Goal: Book appointment/travel/reservation

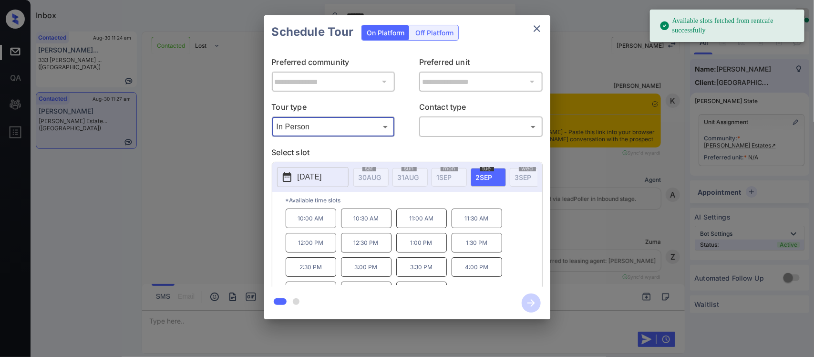
scroll to position [1629, 0]
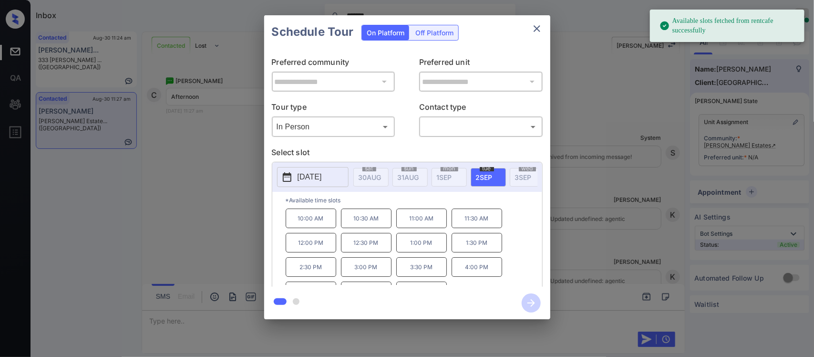
click at [351, 252] on p "12:30 PM" at bounding box center [366, 243] width 51 height 20
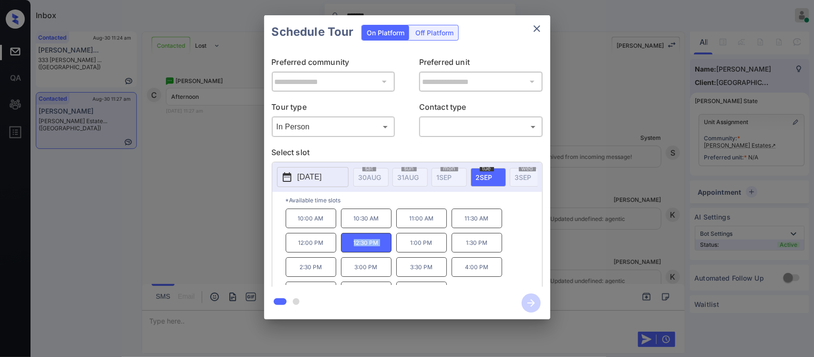
click at [351, 252] on p "12:30 PM" at bounding box center [366, 243] width 51 height 20
click at [411, 252] on p "1:00 PM" at bounding box center [421, 243] width 51 height 20
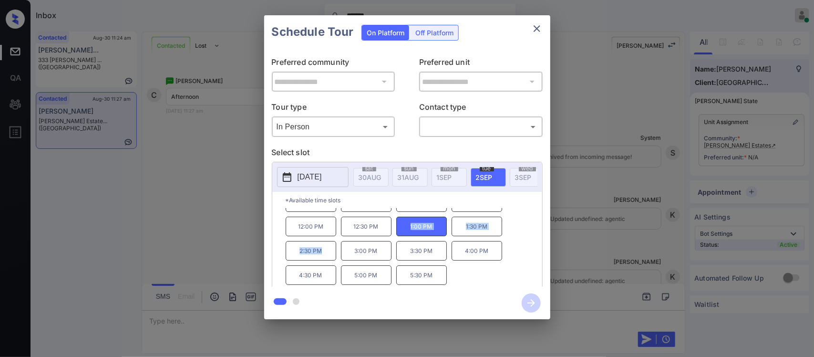
drag, startPoint x: 406, startPoint y: 256, endPoint x: 323, endPoint y: 264, distance: 83.4
click at [323, 264] on div "10:00 AM 10:30 AM 11:00 AM 11:30 AM 12:00 PM 12:30 PM 1:00 PM 1:30 PM 2:30 PM 3…" at bounding box center [414, 246] width 257 height 76
copy div "1:00 PM 1:30 PM 2:30 PM"
click at [588, 267] on div "**********" at bounding box center [407, 167] width 814 height 334
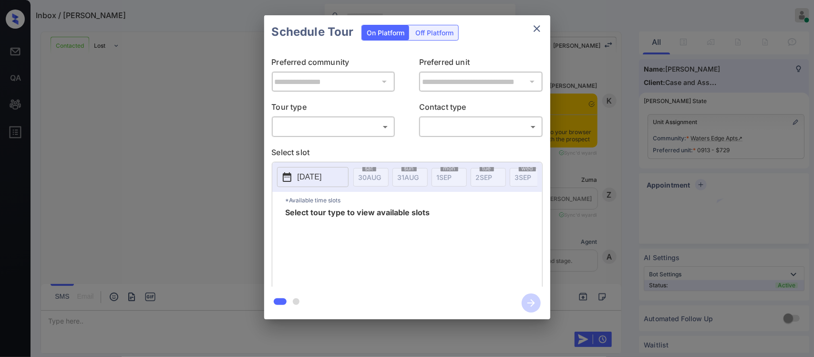
scroll to position [800, 0]
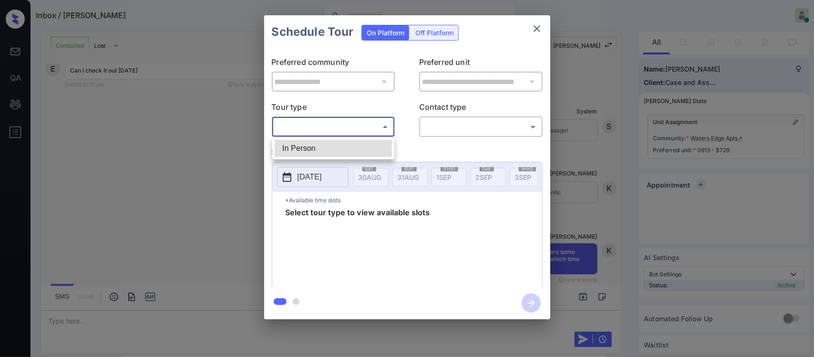
click at [332, 133] on body "Inbox / Enrique Carpio Almas Zainab Online Set yourself offline Set yourself on…" at bounding box center [407, 178] width 814 height 357
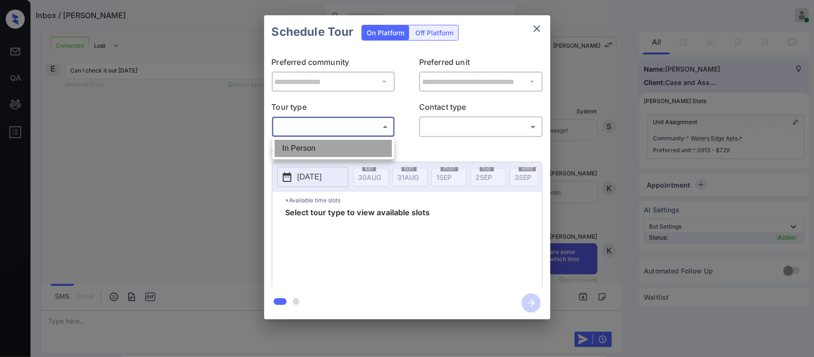
click at [332, 141] on li "In Person" at bounding box center [333, 148] width 117 height 17
type input "********"
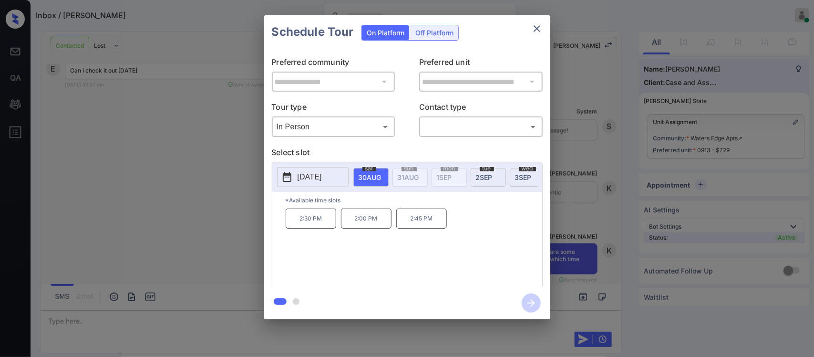
click at [534, 30] on icon "close" at bounding box center [536, 28] width 11 height 11
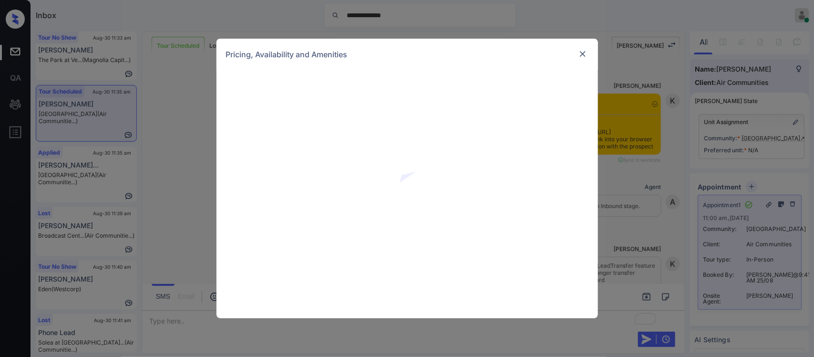
scroll to position [4258, 0]
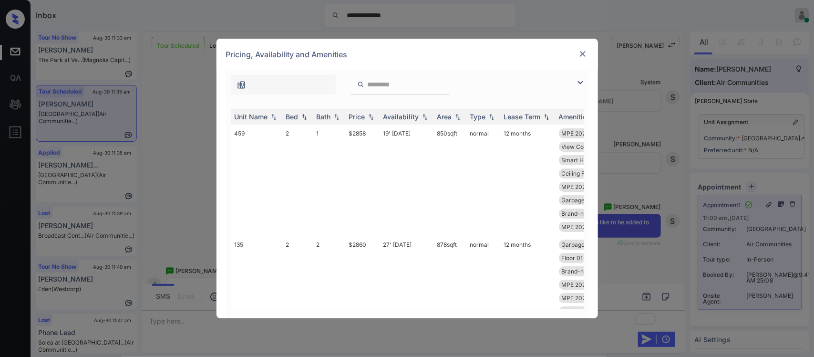
click at [363, 115] on div "Price" at bounding box center [357, 117] width 16 height 8
click at [478, 166] on td "normal" at bounding box center [483, 179] width 34 height 111
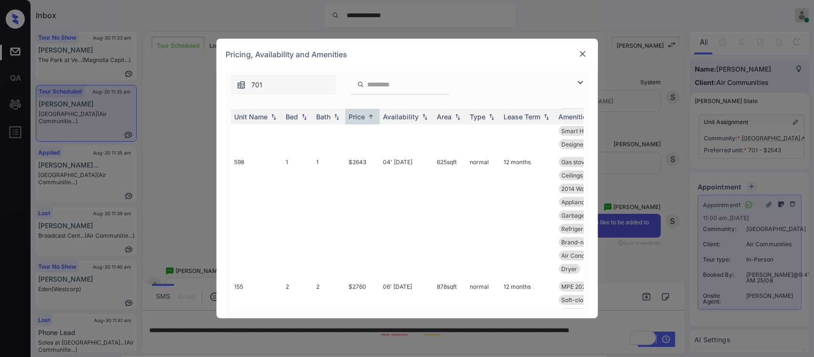
scroll to position [306, 0]
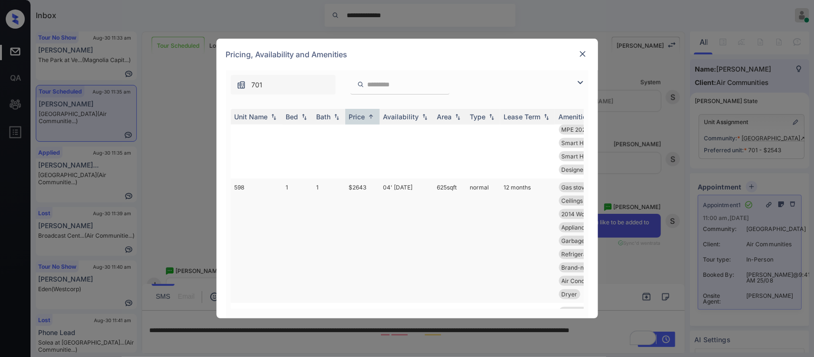
click at [471, 204] on td "normal" at bounding box center [483, 240] width 34 height 124
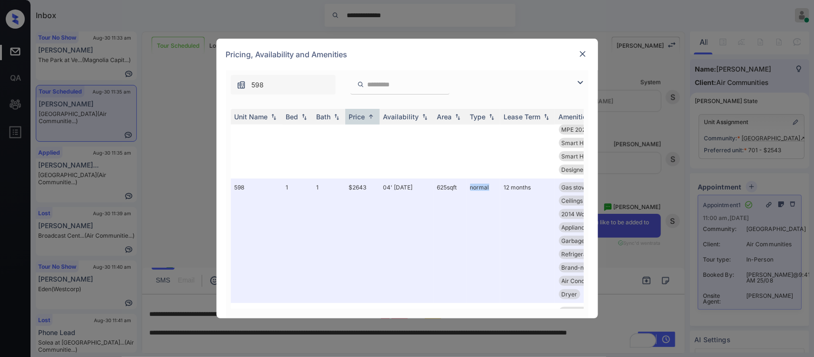
scroll to position [0, 0]
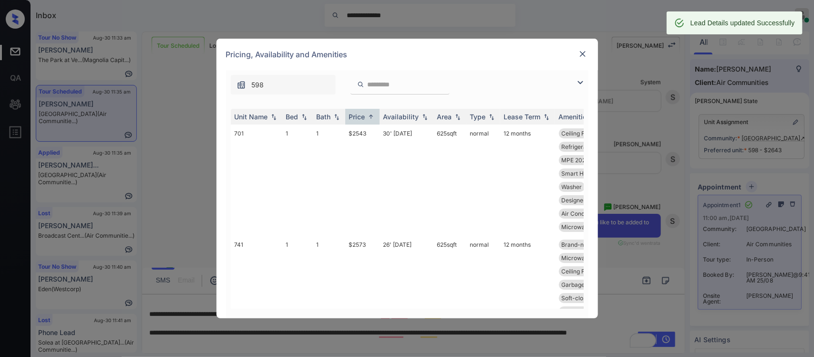
click at [578, 54] on img at bounding box center [583, 54] width 10 height 10
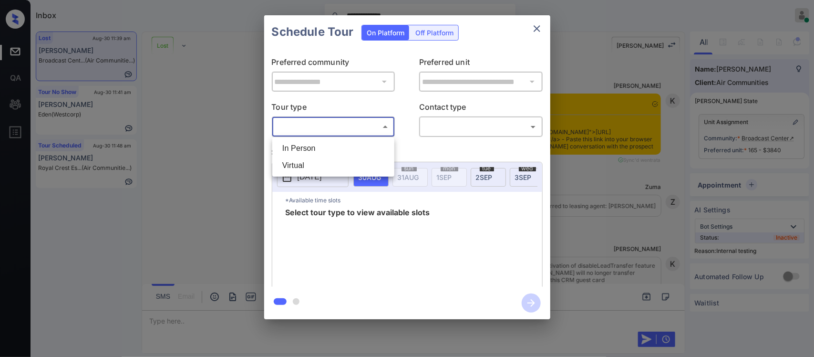
scroll to position [5011, 0]
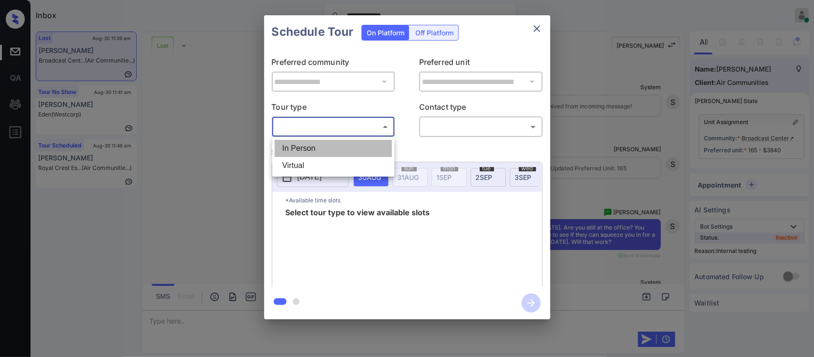
click at [344, 141] on li "In Person" at bounding box center [333, 148] width 117 height 17
type input "********"
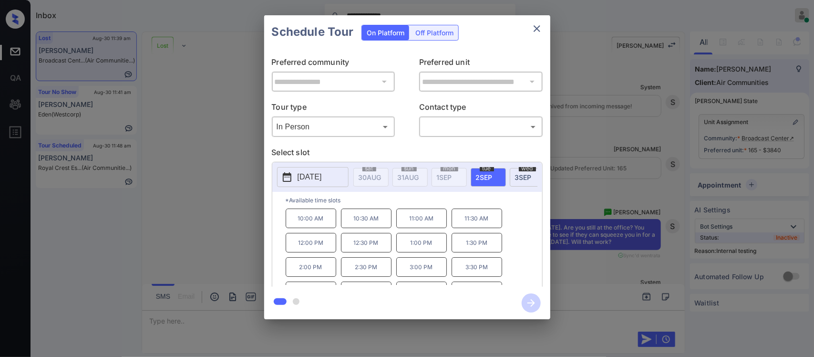
click at [295, 228] on p "10:00 AM" at bounding box center [311, 218] width 51 height 20
drag, startPoint x: 295, startPoint y: 228, endPoint x: 439, endPoint y: 223, distance: 144.6
click at [439, 223] on div "10:00 AM 10:30 AM 11:00 AM 11:30 AM 12:00 PM 12:30 PM 1:00 PM 1:30 PM 2:00 PM 2…" at bounding box center [414, 246] width 257 height 76
copy div "10:00 AM 10:30 AM 11:00 AM"
click at [626, 241] on div "**********" at bounding box center [407, 167] width 814 height 334
